Goal: Task Accomplishment & Management: Manage account settings

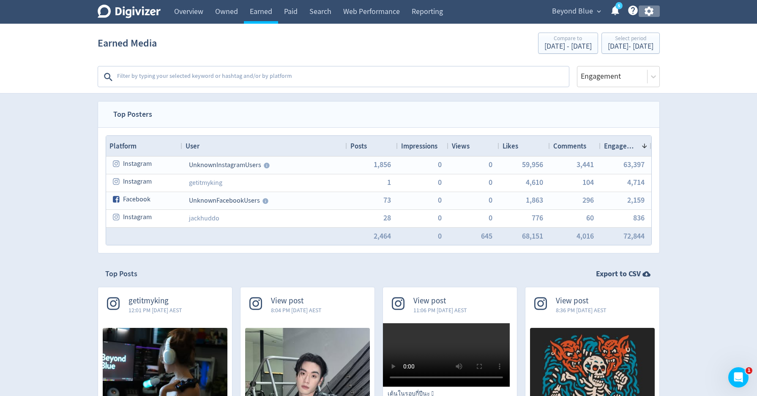
click at [651, 10] on icon "button" at bounding box center [649, 11] width 9 height 9
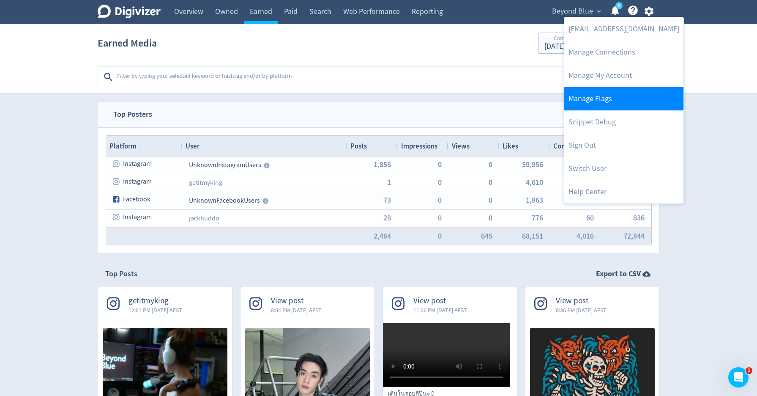
click at [607, 95] on link "Manage Flags" at bounding box center [623, 98] width 119 height 23
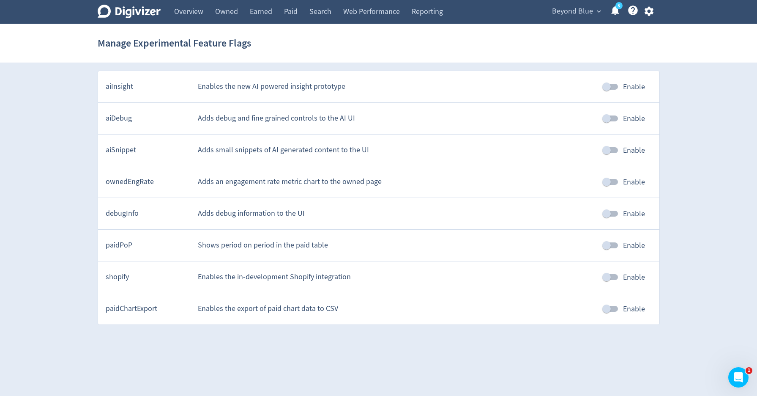
click at [615, 214] on input "Enable" at bounding box center [607, 213] width 48 height 16
checkbox input "true"
click at [562, 13] on span "Beyond Blue" at bounding box center [572, 12] width 41 height 14
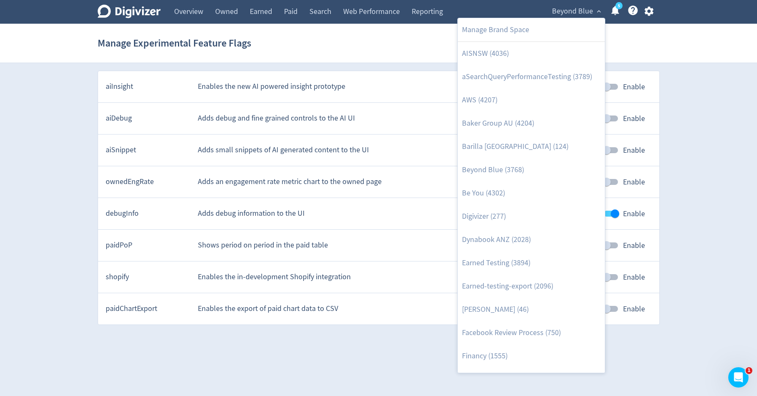
click at [195, 12] on div at bounding box center [378, 198] width 757 height 396
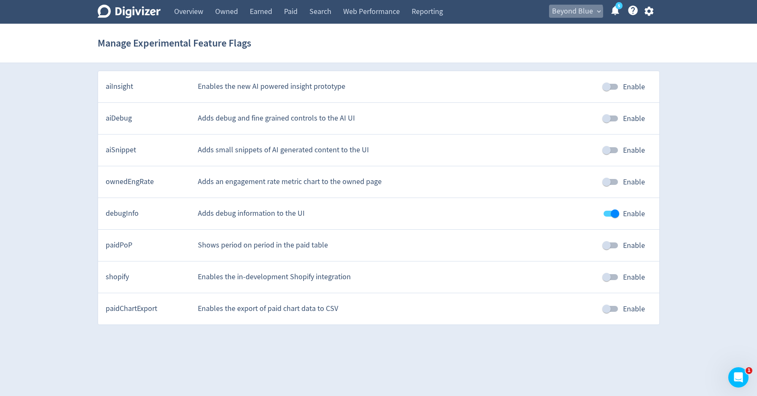
click at [564, 14] on span "Beyond Blue" at bounding box center [572, 12] width 41 height 14
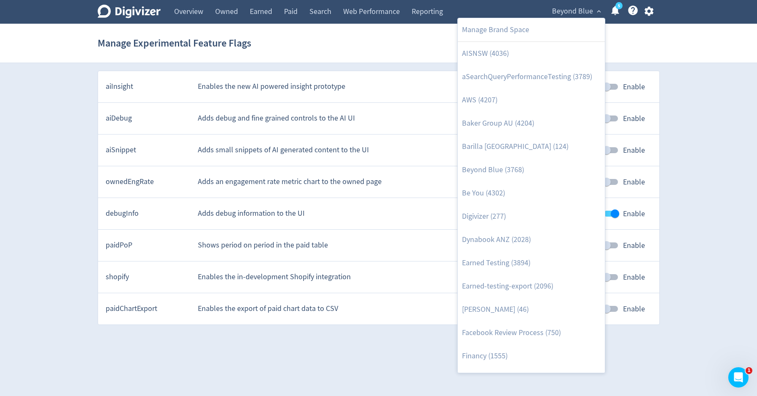
click at [252, 15] on div at bounding box center [378, 198] width 757 height 396
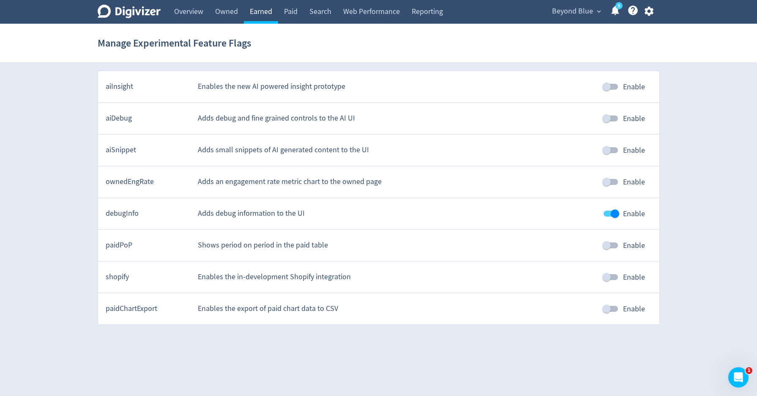
click at [260, 14] on link "Earned" at bounding box center [261, 12] width 34 height 24
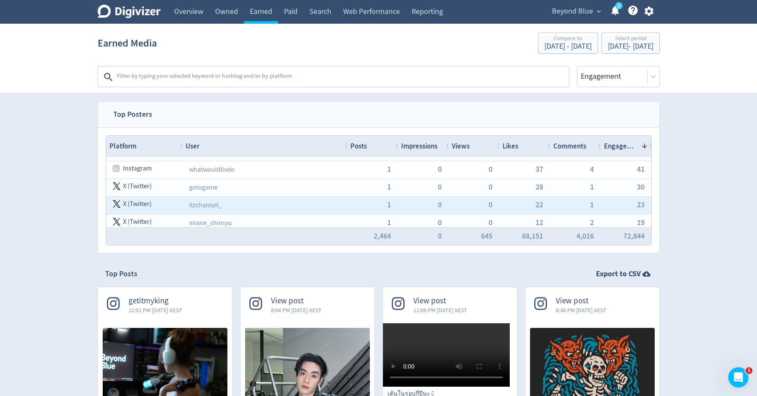
scroll to position [246, 0]
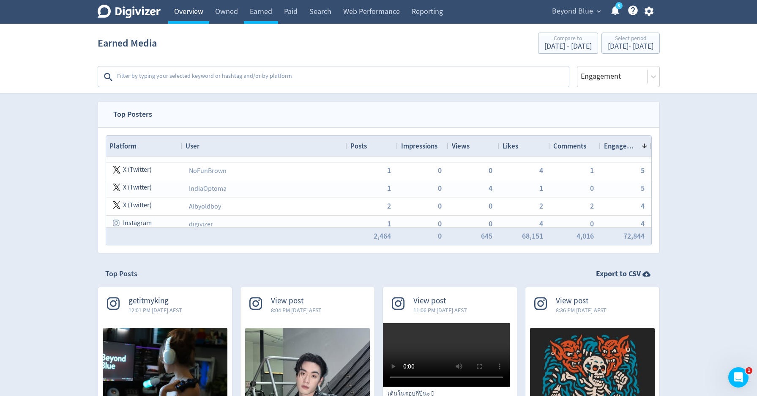
click at [186, 7] on link "Overview" at bounding box center [188, 12] width 41 height 24
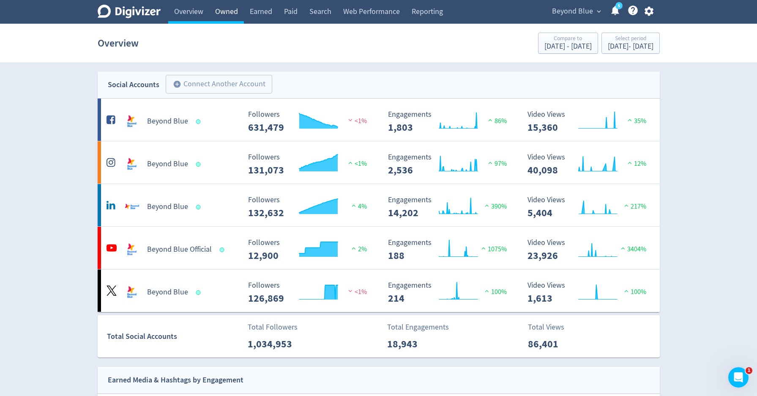
click at [220, 11] on link "Owned" at bounding box center [226, 12] width 35 height 24
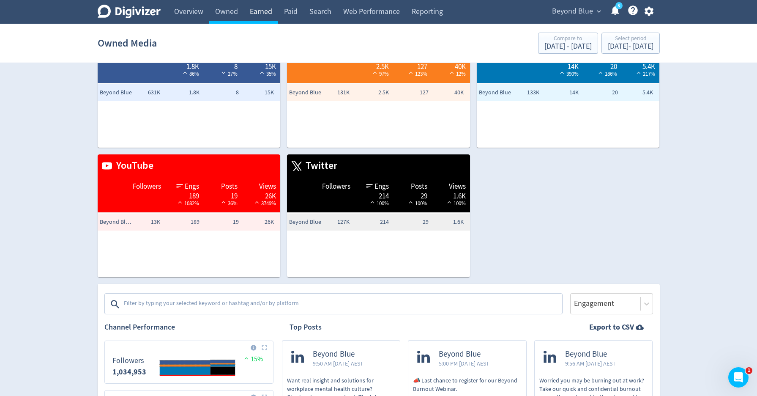
click at [261, 11] on link "Earned" at bounding box center [261, 12] width 34 height 24
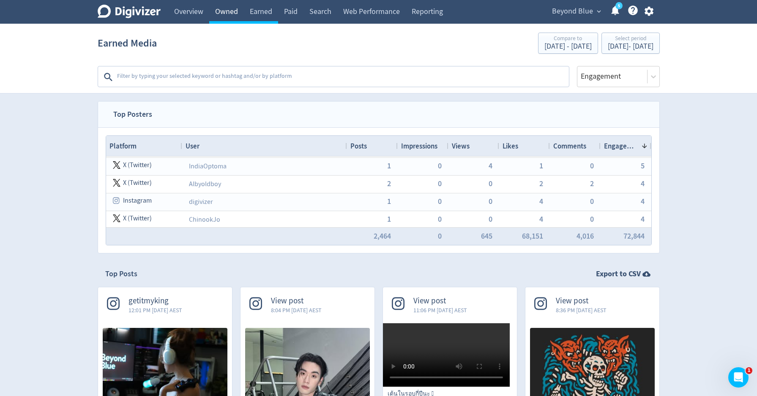
click at [243, 12] on link "Owned" at bounding box center [226, 12] width 35 height 24
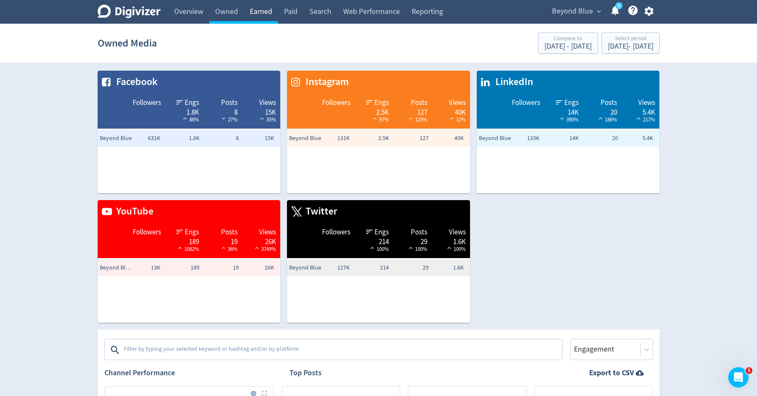
click at [261, 13] on link "Earned" at bounding box center [261, 12] width 34 height 24
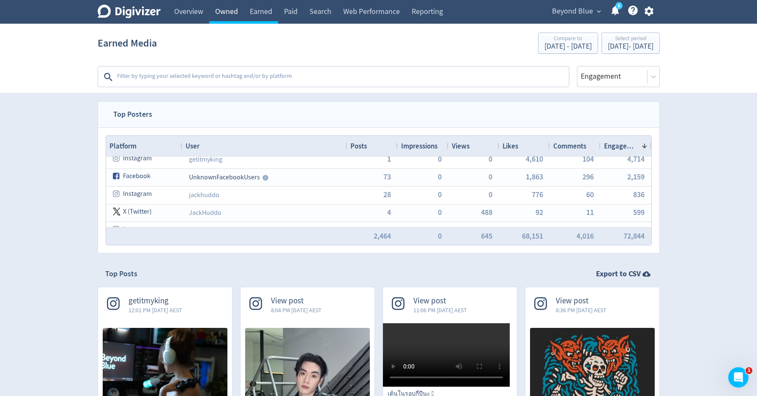
click at [221, 10] on link "Owned" at bounding box center [226, 12] width 35 height 24
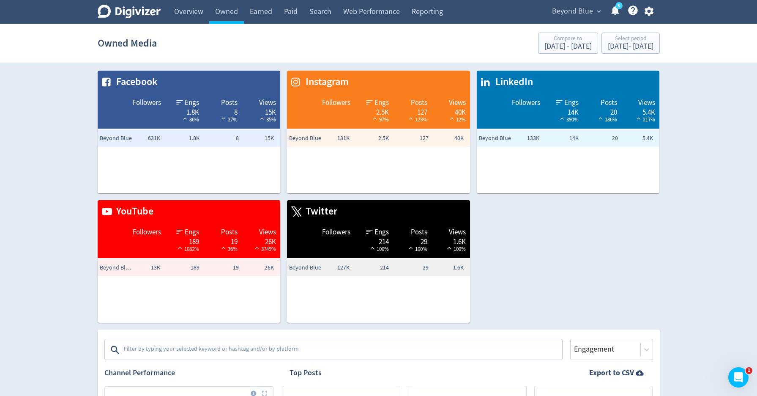
scroll to position [3, 0]
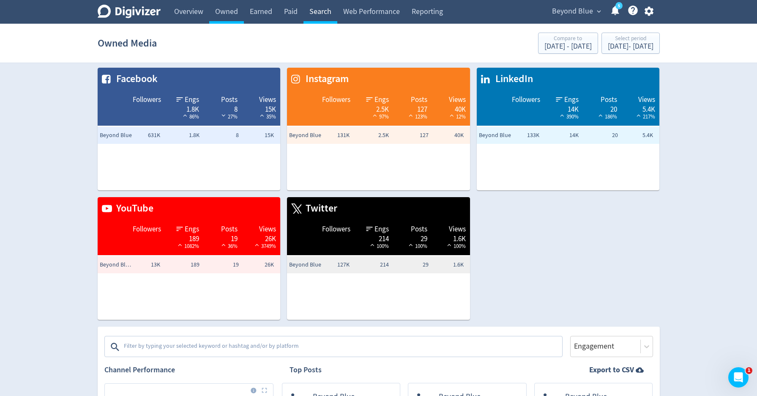
click at [323, 8] on link "Search" at bounding box center [321, 12] width 34 height 24
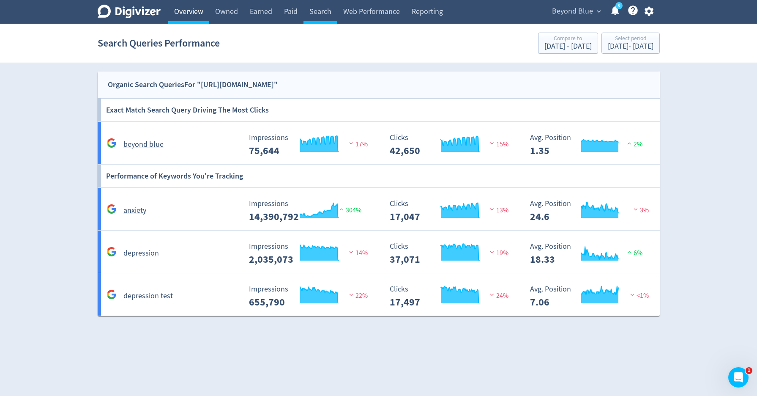
click at [185, 18] on link "Overview" at bounding box center [188, 12] width 41 height 24
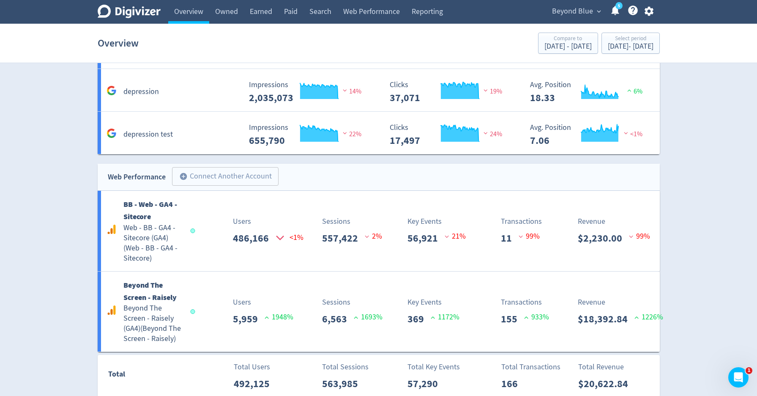
scroll to position [1926, 0]
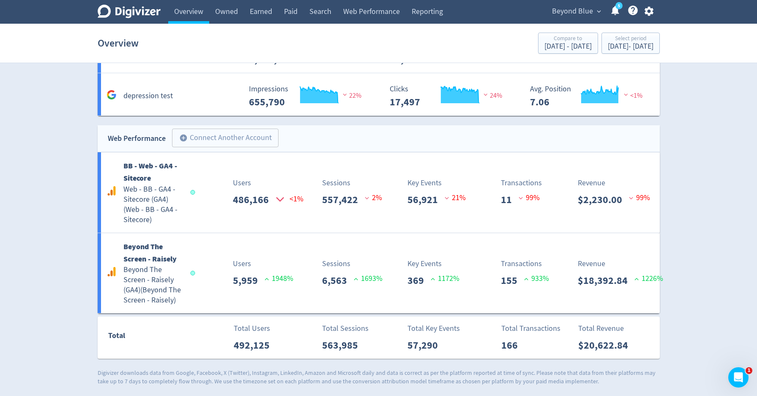
click at [580, 18] on div "Beyond Blue expand_more 5 Help Center - Searchable support on using Digivizer" at bounding box center [601, 12] width 117 height 24
click at [579, 12] on span "Beyond Blue" at bounding box center [572, 12] width 41 height 14
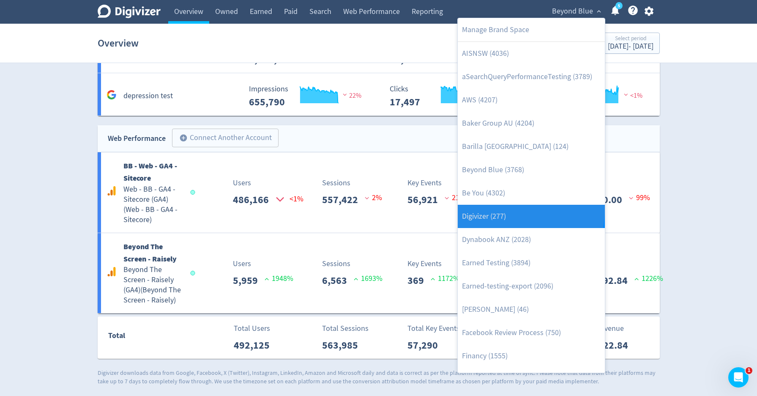
click at [500, 209] on link "Digivizer (277)" at bounding box center [531, 216] width 147 height 23
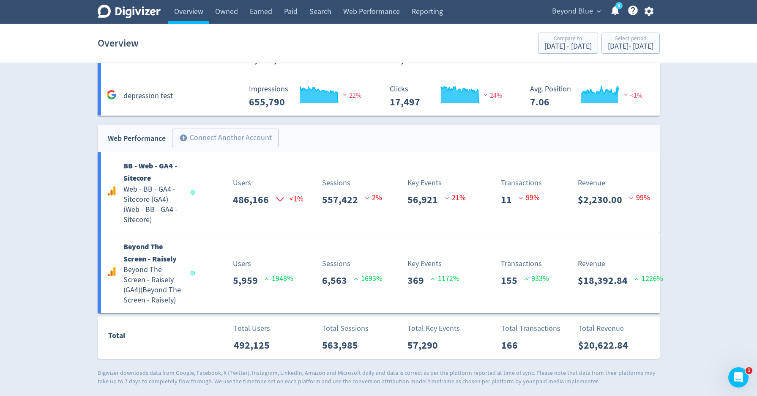
scroll to position [0, 0]
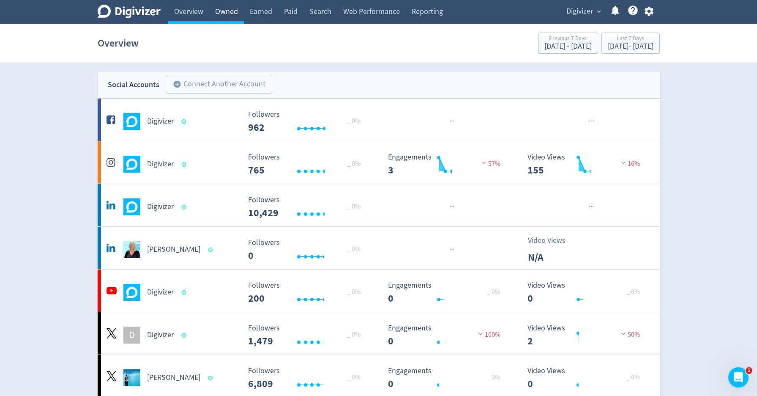
click at [235, 18] on link "Owned" at bounding box center [226, 12] width 35 height 24
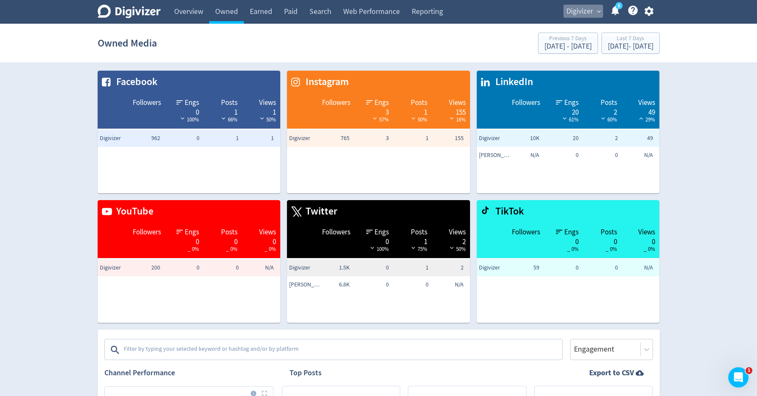
click at [569, 10] on span "Digivizer" at bounding box center [580, 12] width 27 height 14
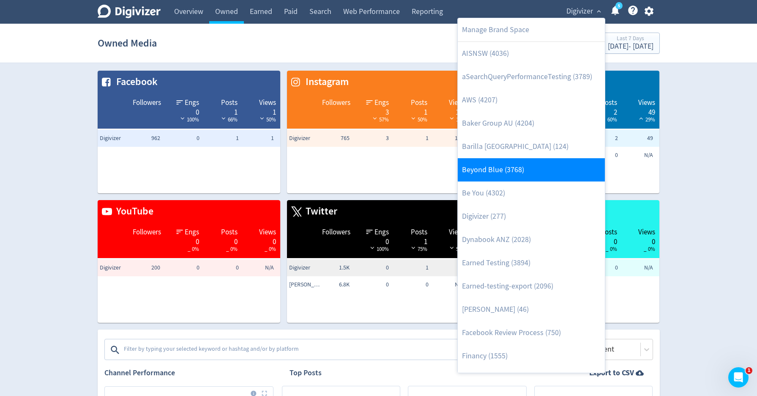
click at [514, 167] on link "Beyond Blue (3768)" at bounding box center [531, 169] width 147 height 23
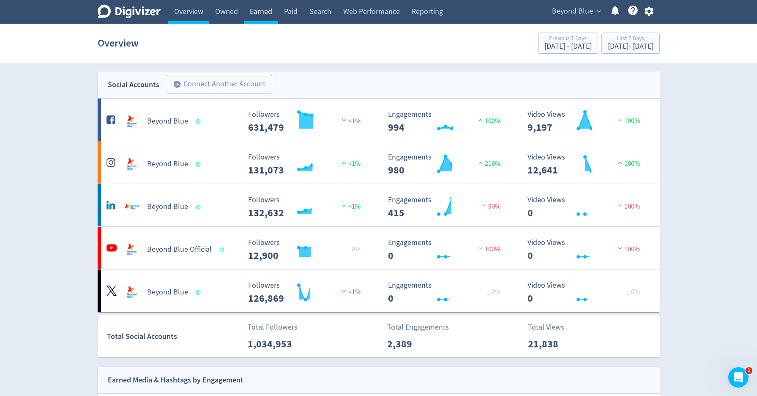
click at [266, 18] on link "Earned" at bounding box center [261, 12] width 34 height 24
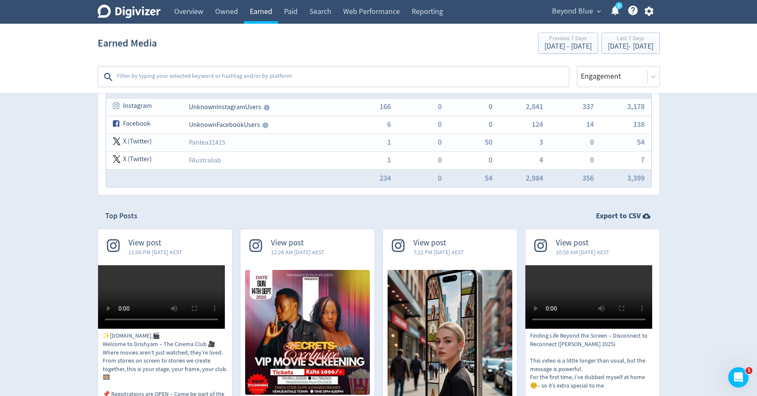
scroll to position [59, 0]
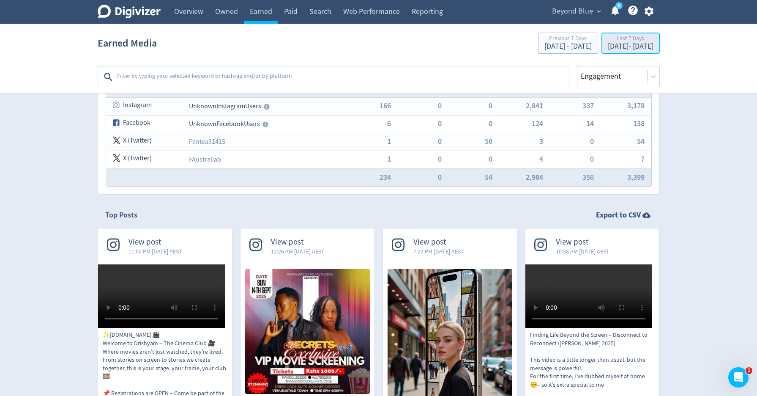
click at [608, 42] on div "Last 7 Days" at bounding box center [631, 39] width 46 height 7
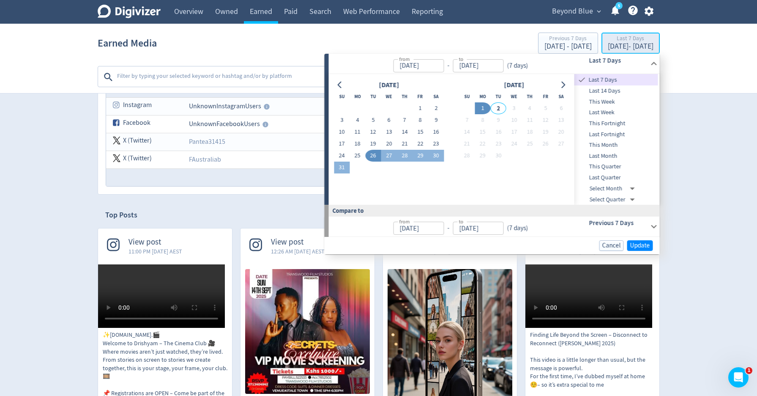
type input "[DATE]"
click at [348, 84] on div "[DATE]" at bounding box center [389, 84] width 110 height 11
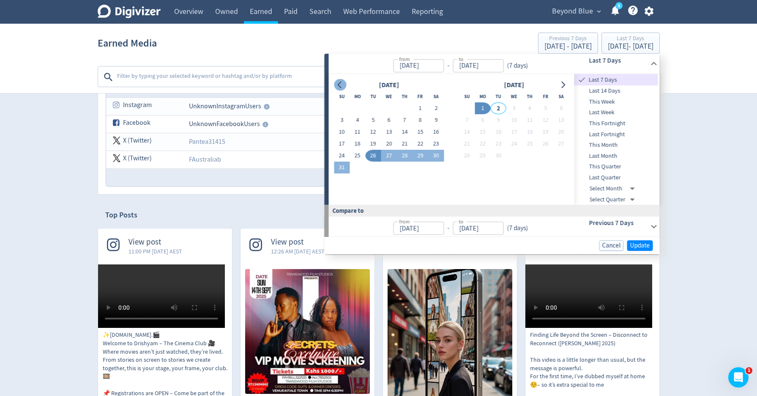
click at [339, 84] on icon "Go to previous month" at bounding box center [340, 85] width 4 height 7
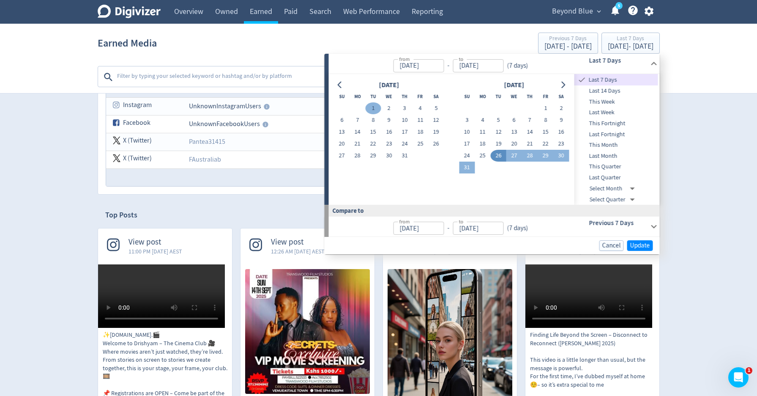
click at [371, 107] on button "1" at bounding box center [373, 108] width 16 height 12
type input "[DATE]"
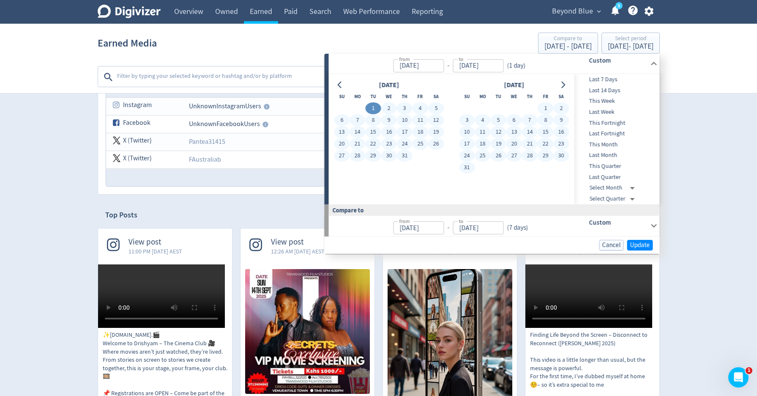
click at [468, 169] on button "31" at bounding box center [467, 168] width 16 height 12
type input "[DATE]"
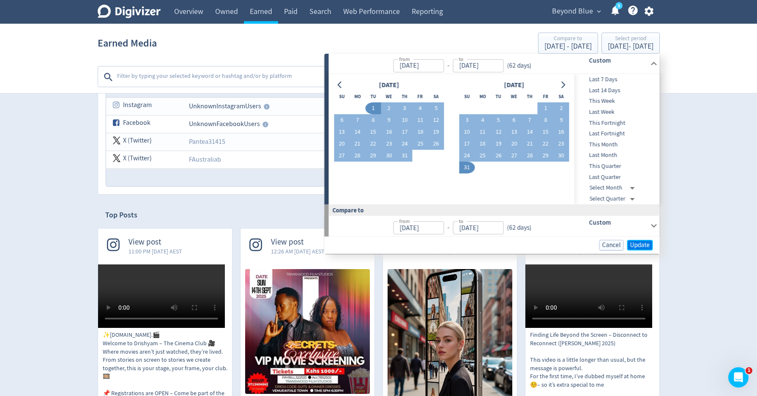
click at [646, 242] on span "Update" at bounding box center [640, 245] width 20 height 6
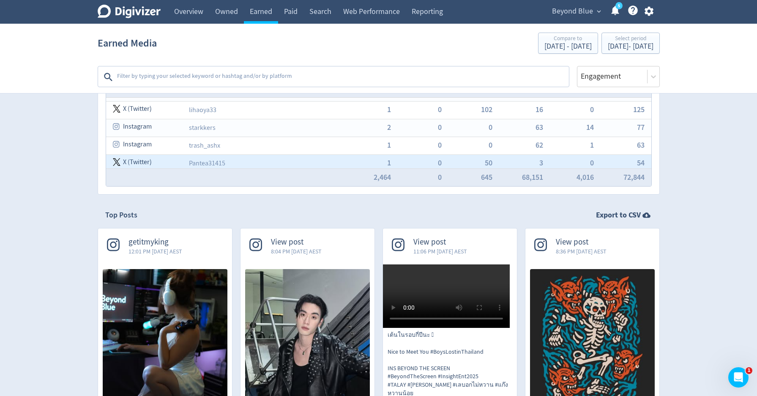
scroll to position [185, 0]
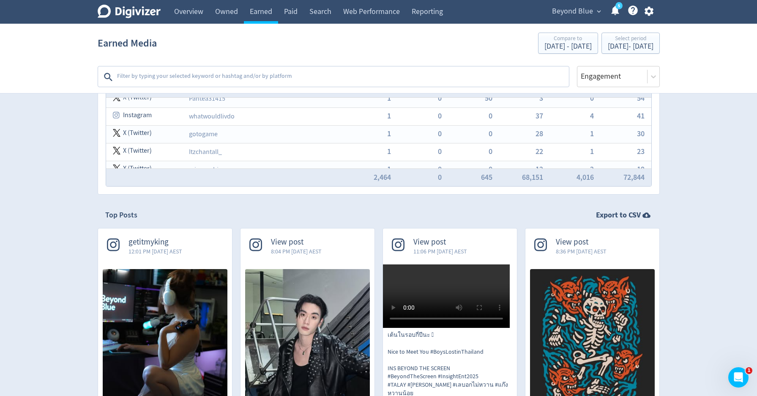
click at [373, 75] on textarea at bounding box center [342, 76] width 452 height 17
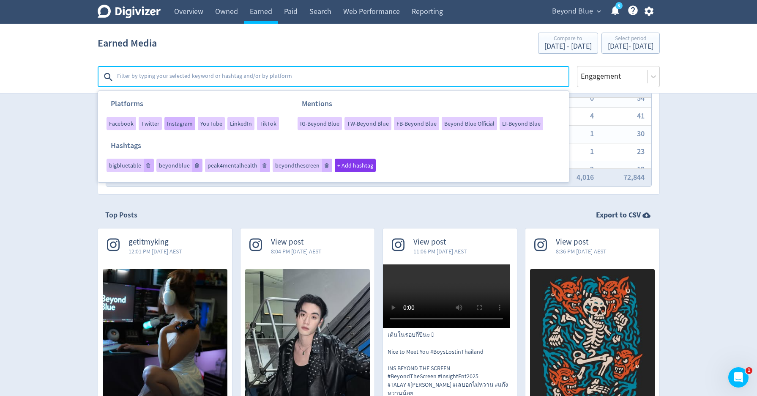
click at [185, 126] on span "Instagram" at bounding box center [180, 123] width 26 height 6
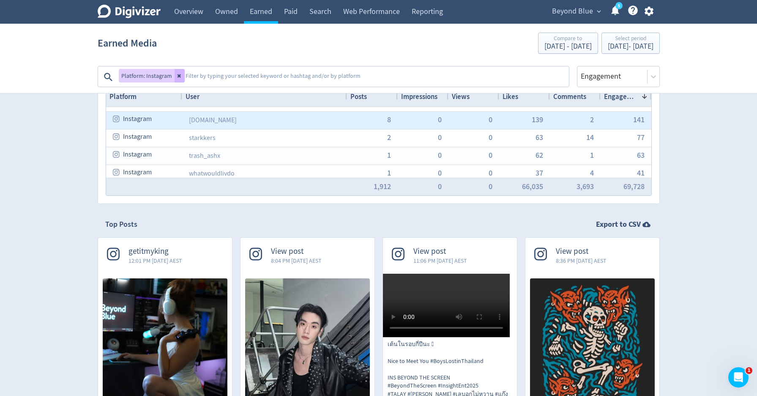
scroll to position [61, 0]
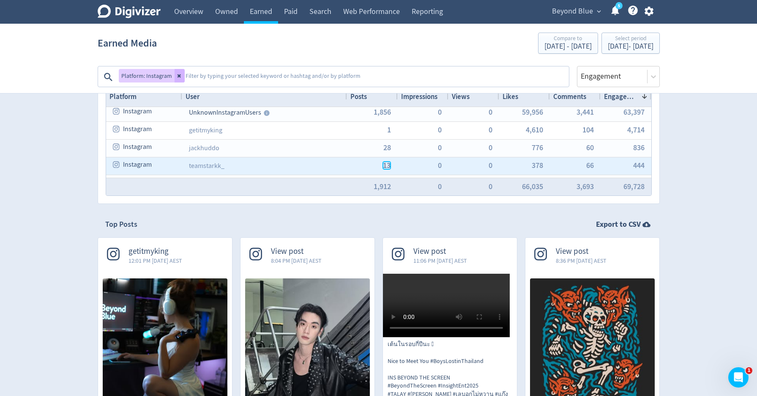
click at [387, 166] on span "13" at bounding box center [387, 166] width 8 height 8
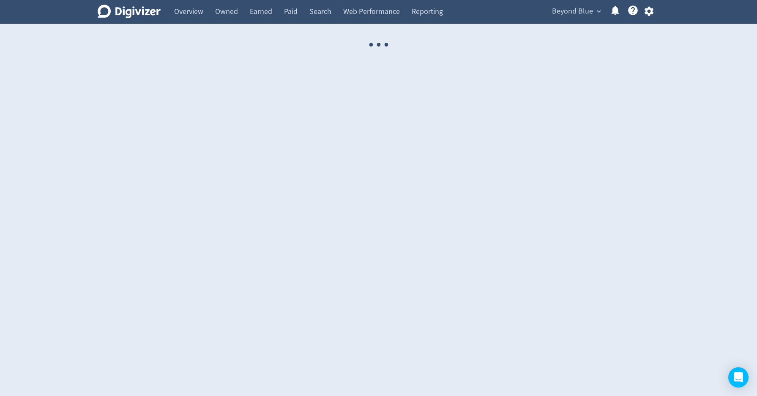
select select "USER"
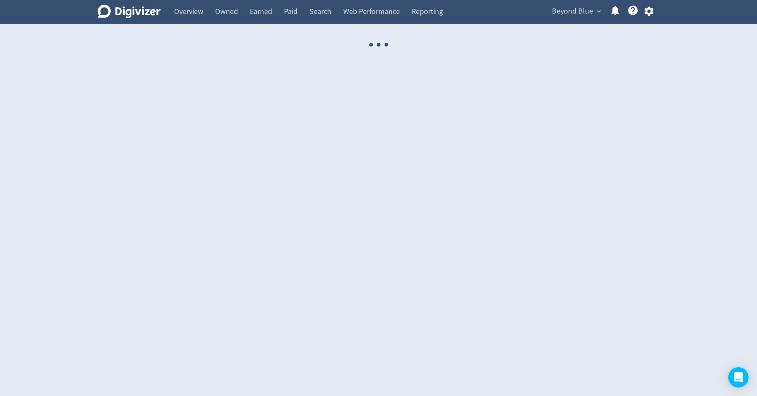
select select "USER"
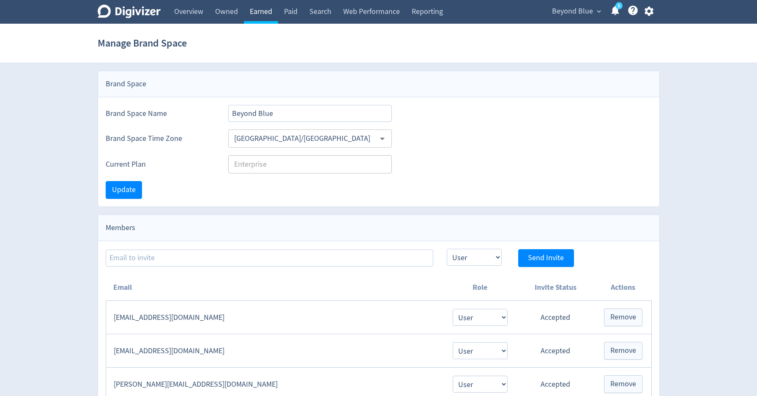
click at [268, 15] on link "Earned" at bounding box center [261, 12] width 34 height 24
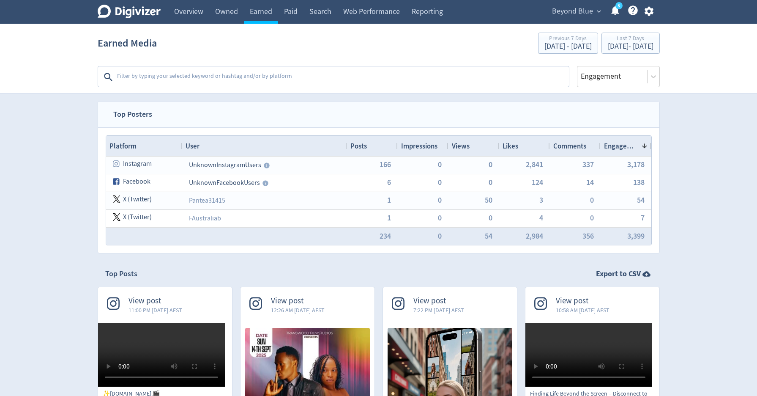
click at [324, 79] on textarea at bounding box center [342, 76] width 452 height 17
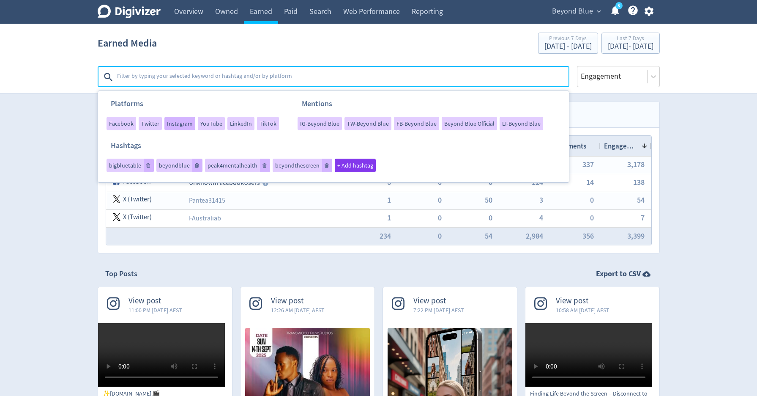
click at [177, 126] on span "Instagram" at bounding box center [180, 123] width 26 height 6
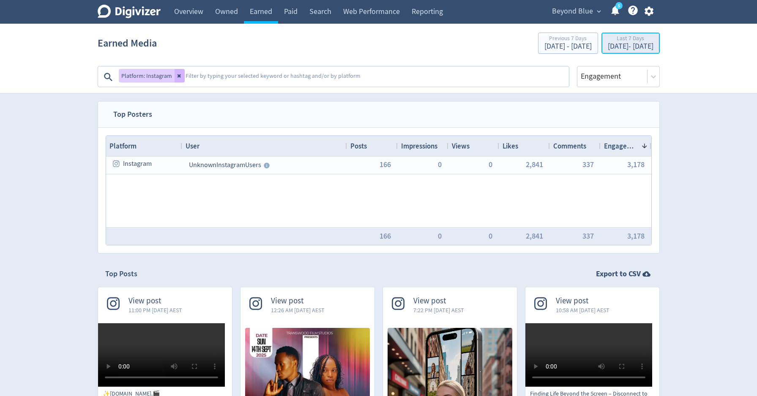
click at [608, 45] on div "Aug 26, 2025 - Sep 1, 2025" at bounding box center [631, 47] width 46 height 8
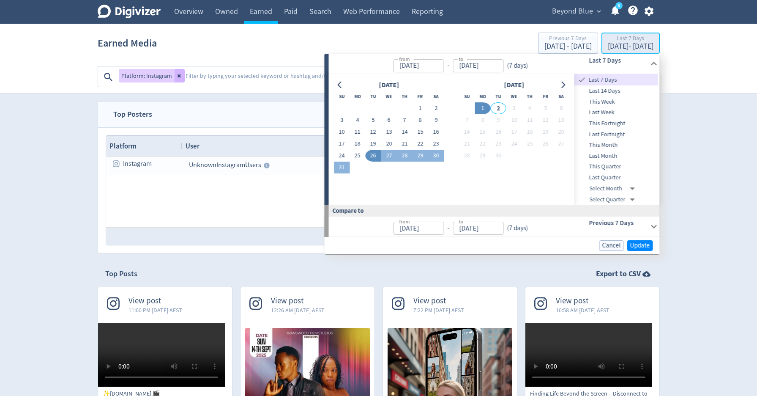
type input "[DATE]"
click at [607, 156] on span "Last Month" at bounding box center [617, 155] width 84 height 9
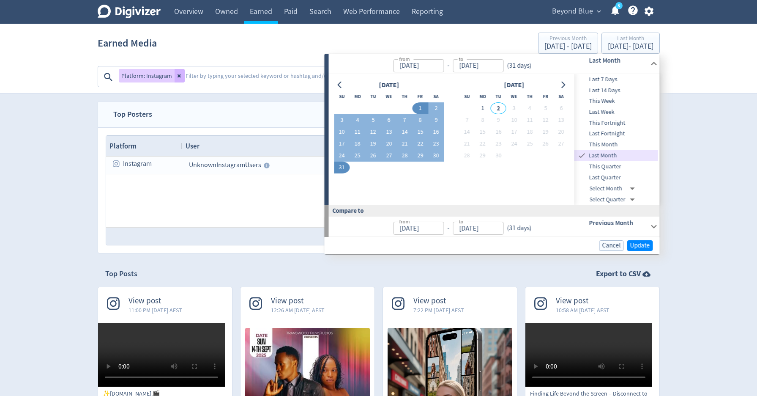
type input "Aug 01, 2025"
type input "[DATE]"
type input "Jul 31, 2025"
click at [636, 248] on span "Update" at bounding box center [640, 245] width 20 height 6
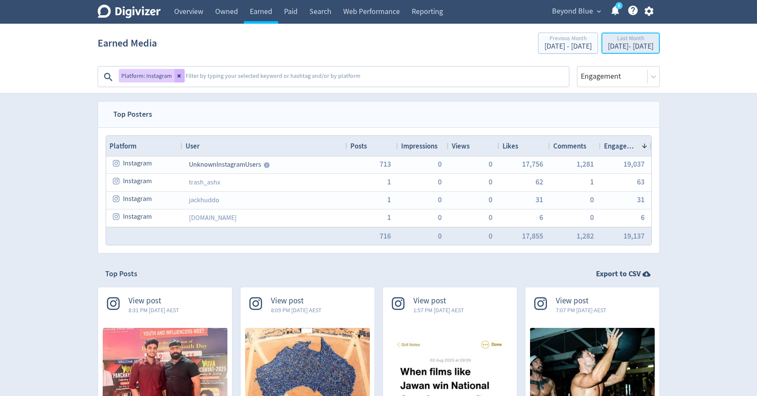
click at [608, 41] on div "Last Month" at bounding box center [631, 39] width 46 height 7
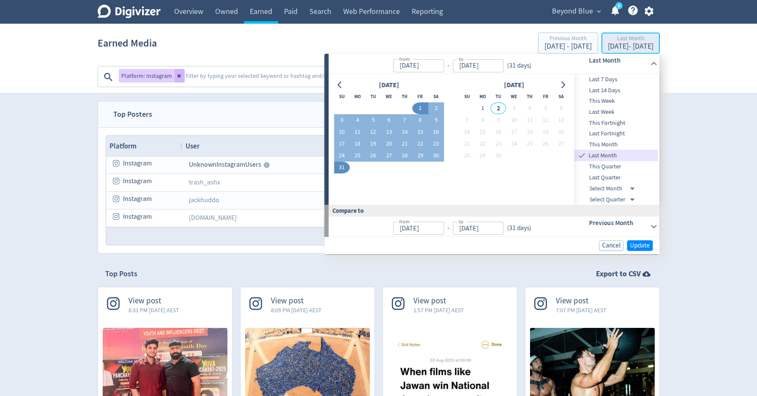
type input "Aug 01, 2025"
type input "[DATE]"
type input "Jul 31, 2025"
click at [342, 86] on icon "Go to previous month" at bounding box center [340, 85] width 7 height 7
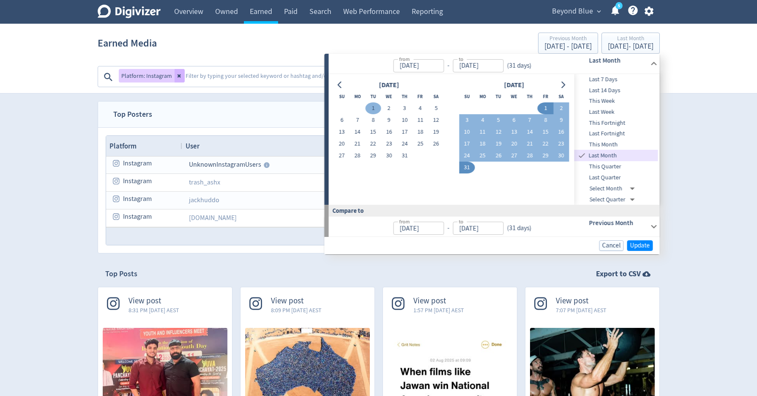
click at [376, 107] on button "1" at bounding box center [373, 108] width 16 height 12
type input "[DATE]"
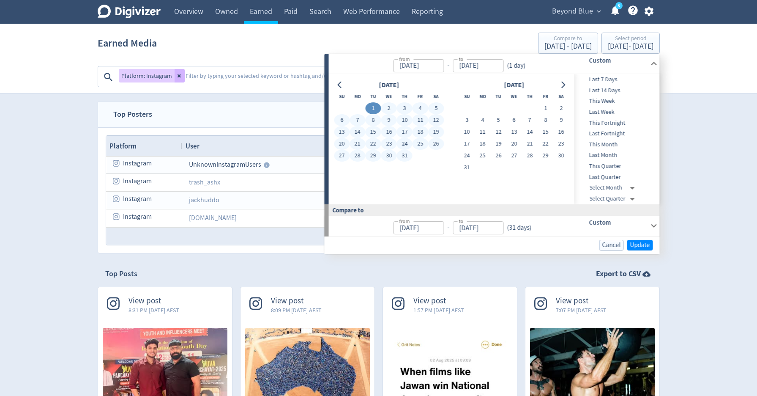
click at [405, 159] on button "31" at bounding box center [405, 156] width 16 height 12
type input "Jul 31, 2025"
type input "May 31, 2025"
type input "[DATE]"
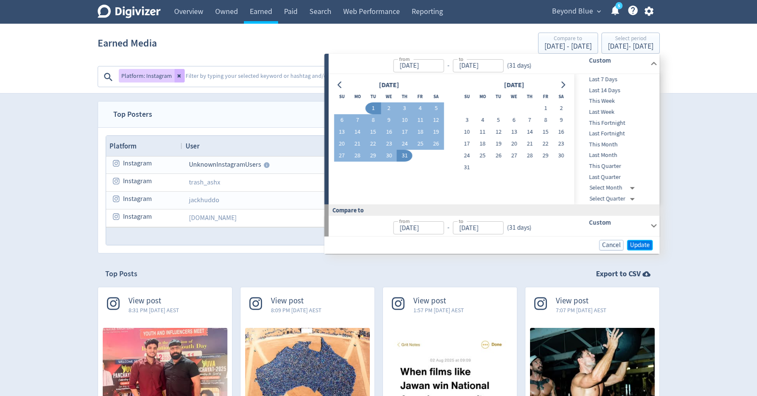
click at [630, 241] on button "Update" at bounding box center [640, 245] width 26 height 11
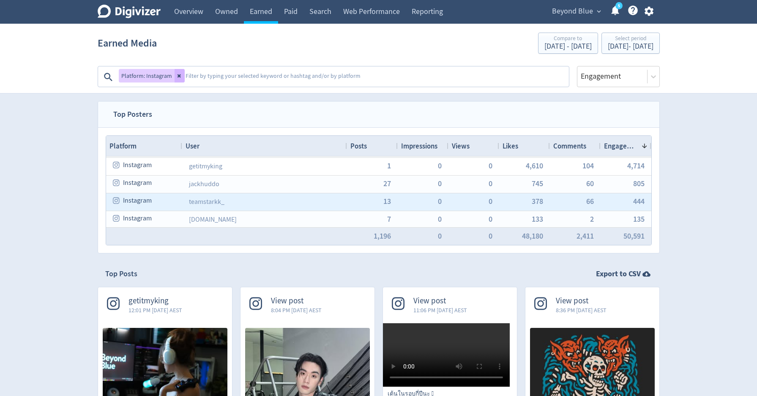
scroll to position [17, 0]
click at [388, 198] on span "13" at bounding box center [387, 201] width 8 height 8
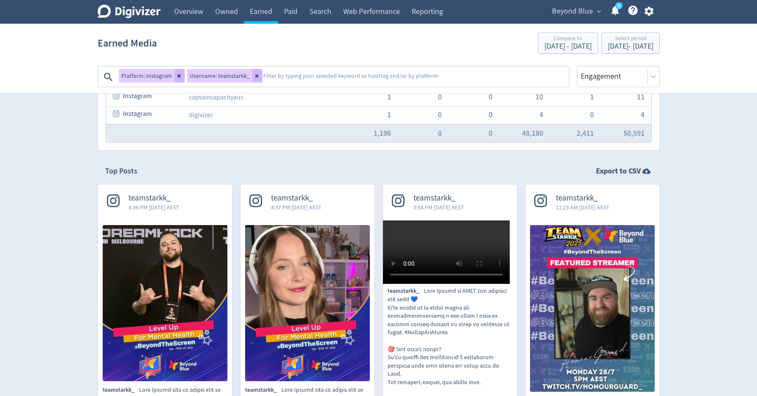
scroll to position [257, 0]
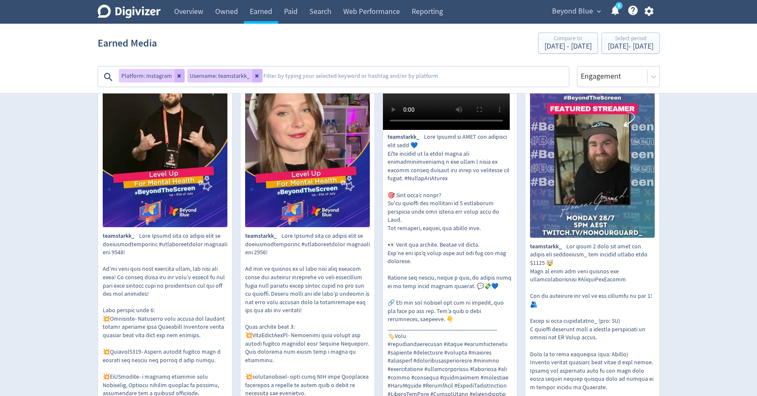
click at [117, 274] on p "teamstarkk_" at bounding box center [165, 369] width 125 height 274
